Goal: Find specific page/section: Find specific page/section

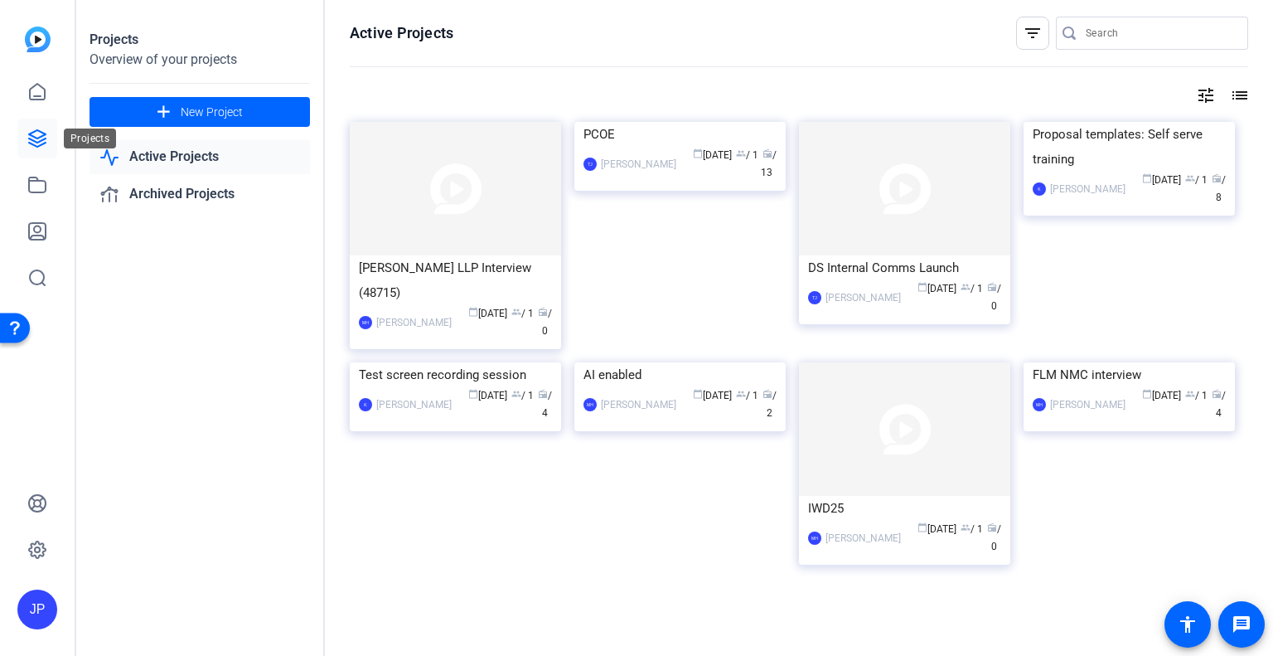
click at [33, 140] on icon at bounding box center [37, 138] width 17 height 17
click at [34, 135] on icon at bounding box center [37, 138] width 20 height 20
click at [32, 185] on icon at bounding box center [37, 185] width 20 height 20
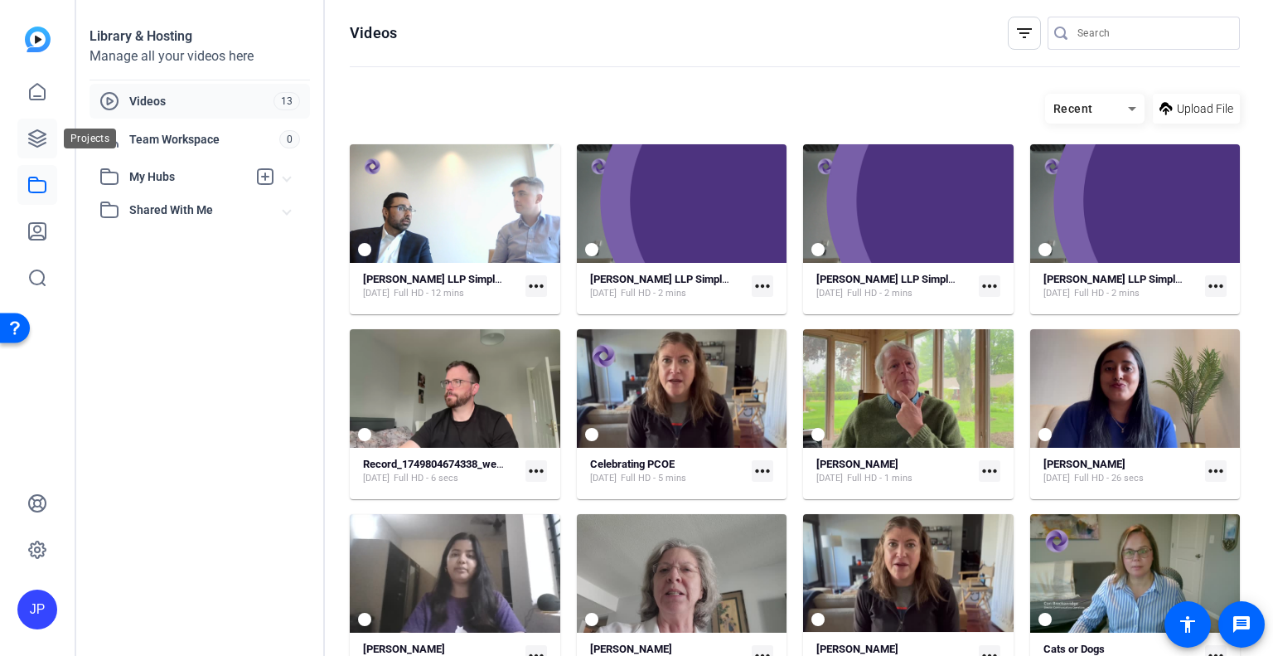
click at [35, 142] on icon at bounding box center [37, 138] width 17 height 17
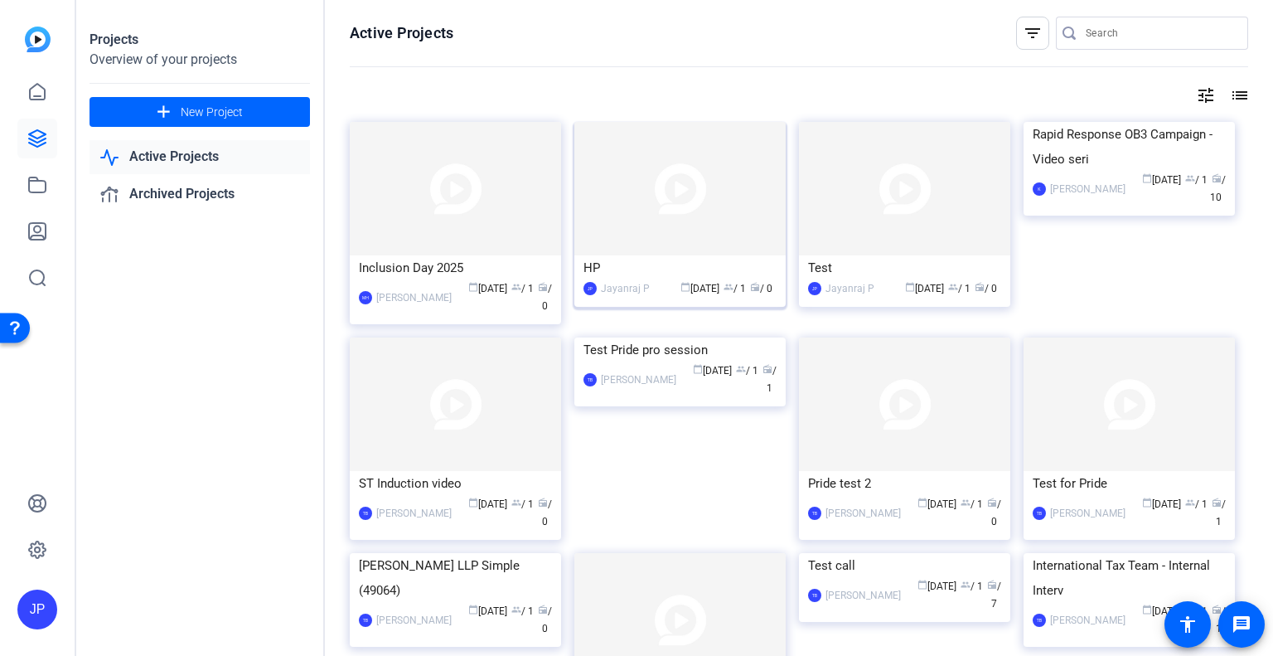
click at [679, 210] on img at bounding box center [679, 188] width 211 height 133
